Goal: Information Seeking & Learning: Learn about a topic

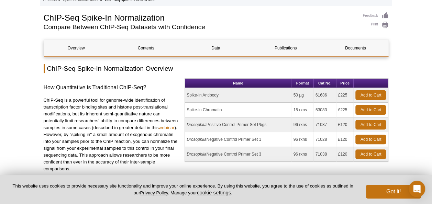
scroll to position [42, 0]
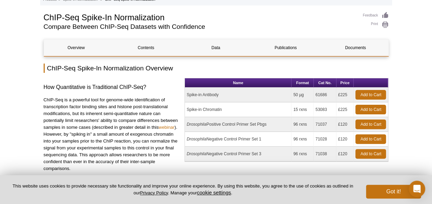
drag, startPoint x: 221, startPoint y: 94, endPoint x: 183, endPoint y: 96, distance: 38.2
click at [183, 96] on div "How Quantitative is Traditional ChIP-Seq? ChIP-Seq is a powerful tool for genom…" at bounding box center [216, 131] width 345 height 106
copy div "Name Format Cat No. Price Spike-in Antibody"
drag, startPoint x: 317, startPoint y: 95, endPoint x: 329, endPoint y: 94, distance: 12.7
click at [329, 94] on td "61686" at bounding box center [325, 95] width 23 height 15
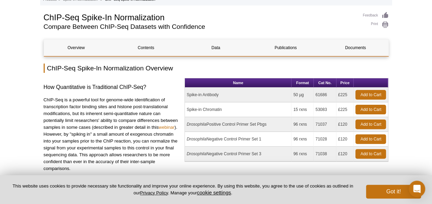
copy td "61686"
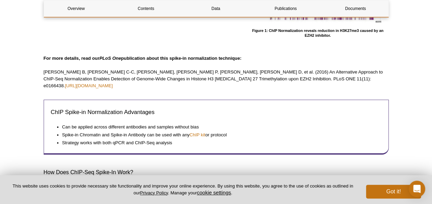
scroll to position [321, 0]
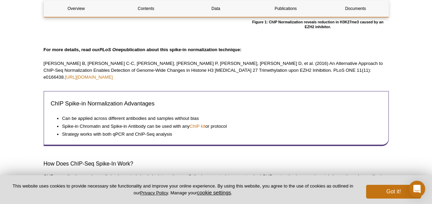
drag, startPoint x: 44, startPoint y: 63, endPoint x: 349, endPoint y: 69, distance: 305.3
click at [349, 69] on p "[PERSON_NAME] B, [PERSON_NAME] C-C, [PERSON_NAME], [PERSON_NAME] P, [PERSON_NAM…" at bounding box center [216, 70] width 345 height 21
copy p "[PERSON_NAME] B, [PERSON_NAME] C-C, [PERSON_NAME], [PERSON_NAME] P, [PERSON_NAM…"
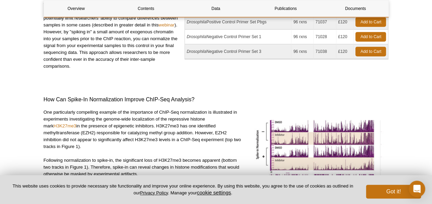
scroll to position [117, 0]
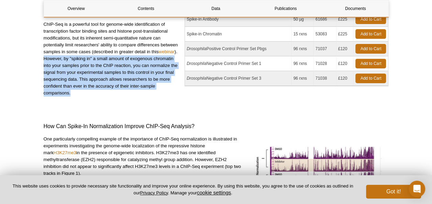
drag, startPoint x: 44, startPoint y: 58, endPoint x: 73, endPoint y: 93, distance: 46.0
click at [73, 93] on p "ChIP-Seq is a powerful tool for genome-wide identification of transcription fac…" at bounding box center [112, 59] width 136 height 76
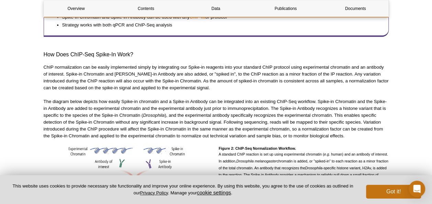
scroll to position [431, 0]
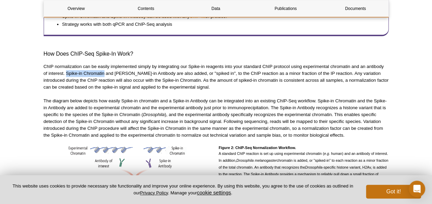
drag, startPoint x: 66, startPoint y: 67, endPoint x: 105, endPoint y: 66, distance: 38.5
click at [105, 66] on p "ChIP normalization can be easily implemented simply by integrating our Spike-in…" at bounding box center [216, 76] width 345 height 27
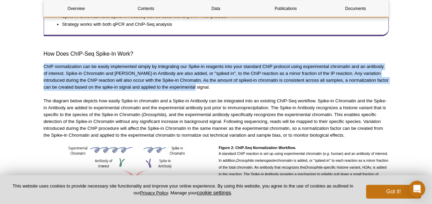
drag, startPoint x: 44, startPoint y: 60, endPoint x: 205, endPoint y: 79, distance: 162.0
click at [205, 79] on p "ChIP normalization can be easily implemented simply by integrating our Spike-in…" at bounding box center [216, 76] width 345 height 27
copy p "ChIP normalization can be easily implemented simply by integrating our Spike-in…"
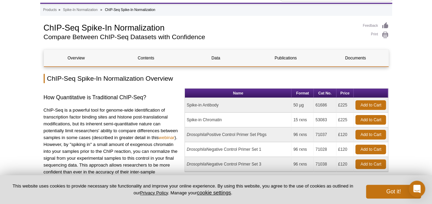
scroll to position [31, 0]
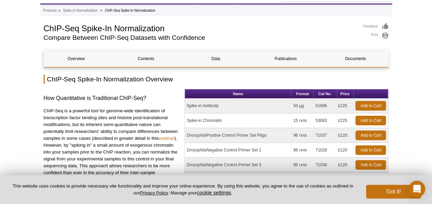
drag, startPoint x: 221, startPoint y: 120, endPoint x: 186, endPoint y: 124, distance: 35.9
click at [186, 124] on td "Spike-in Chromatin" at bounding box center [238, 120] width 107 height 15
copy td "Spike-in Chromatin"
click at [247, 121] on td "Spike-in Chromatin" at bounding box center [238, 120] width 107 height 15
drag, startPoint x: 187, startPoint y: 120, endPoint x: 349, endPoint y: 121, distance: 162.6
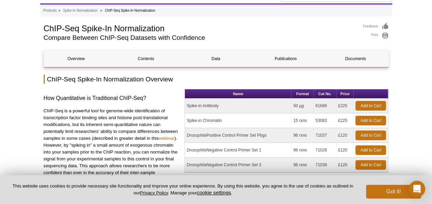
click at [349, 121] on tr "Spike-in Chromatin 15 rxns 53083 £225 Add to Cart" at bounding box center [286, 120] width 203 height 15
copy tr "Spike-in Chromatin 15 rxns 53083 £225"
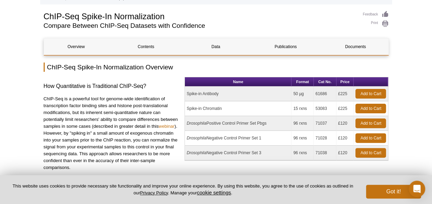
scroll to position [47, 0]
